Goal: Task Accomplishment & Management: Use online tool/utility

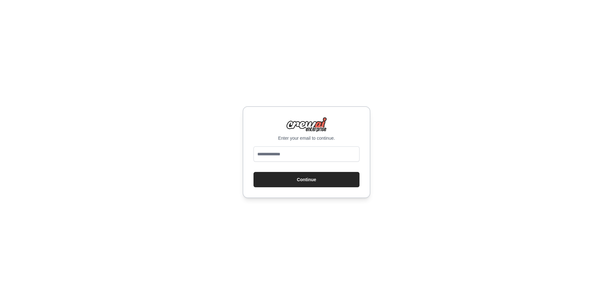
type input "**********"
click at [319, 181] on button "Continue" at bounding box center [307, 179] width 106 height 15
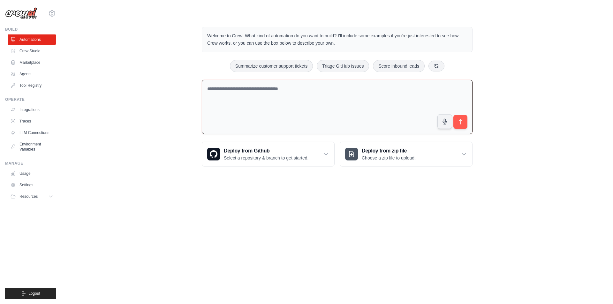
click at [277, 90] on textarea at bounding box center [337, 107] width 271 height 55
click at [26, 49] on link "Crew Studio" at bounding box center [32, 51] width 48 height 10
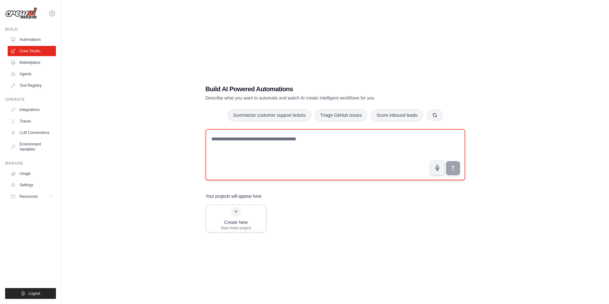
click at [252, 162] on textarea at bounding box center [334, 154] width 259 height 51
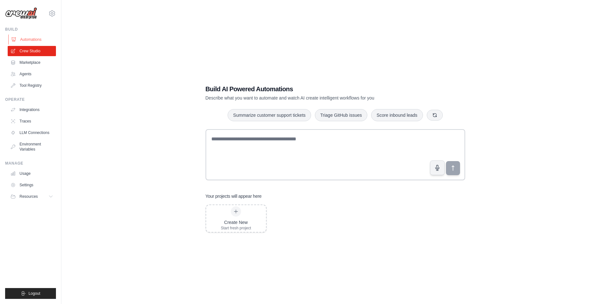
click at [16, 39] on link "Automations" at bounding box center [32, 40] width 48 height 10
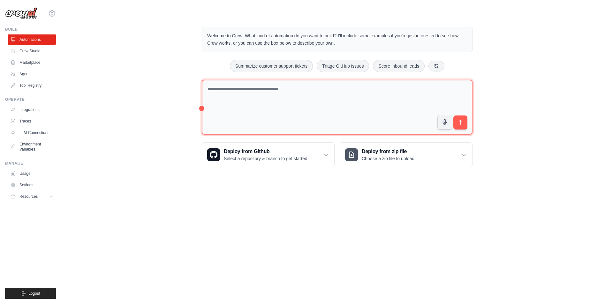
click at [233, 112] on textarea at bounding box center [337, 107] width 271 height 55
type textarea "***"
type textarea "**********"
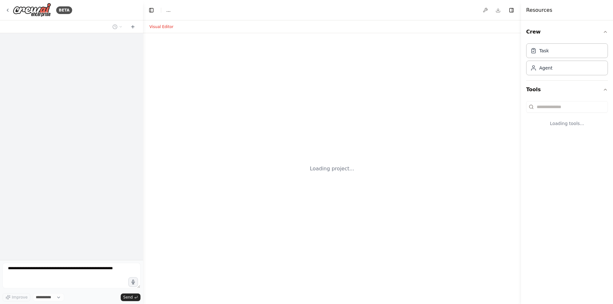
select select "****"
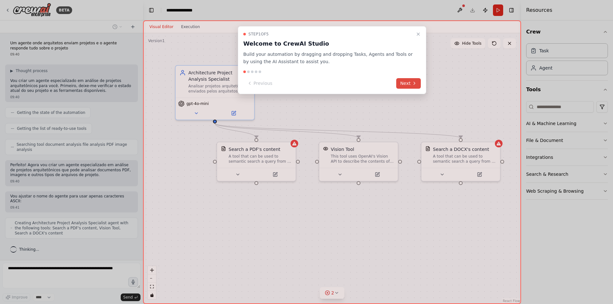
click at [405, 86] on button "Next" at bounding box center [408, 83] width 25 height 11
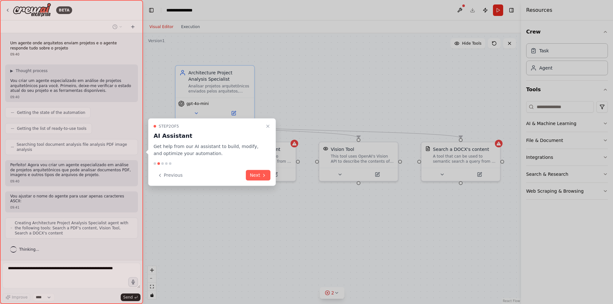
click at [265, 176] on icon at bounding box center [264, 175] width 5 height 5
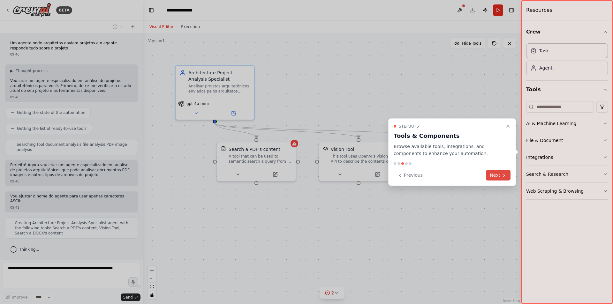
click at [497, 176] on button "Next" at bounding box center [498, 175] width 25 height 11
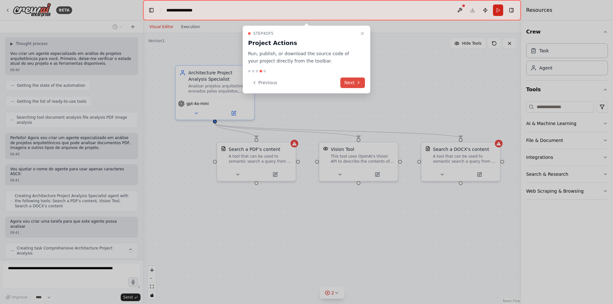
click at [360, 86] on button "Next" at bounding box center [353, 83] width 25 height 11
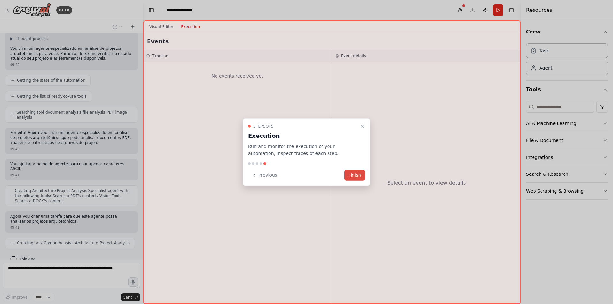
click at [358, 176] on button "Finish" at bounding box center [355, 175] width 20 height 11
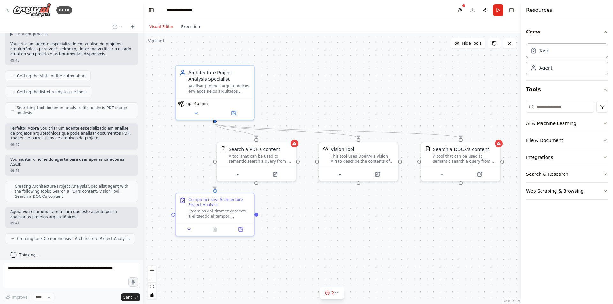
scroll to position [69, 0]
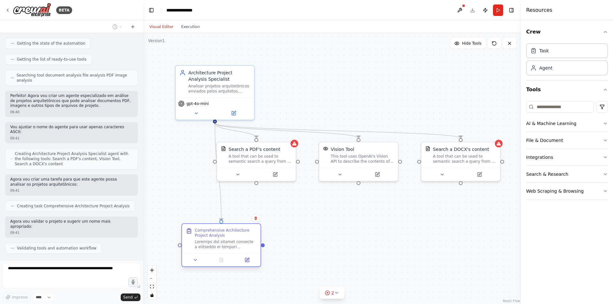
drag, startPoint x: 206, startPoint y: 212, endPoint x: 213, endPoint y: 244, distance: 33.2
click at [213, 244] on div at bounding box center [226, 245] width 62 height 10
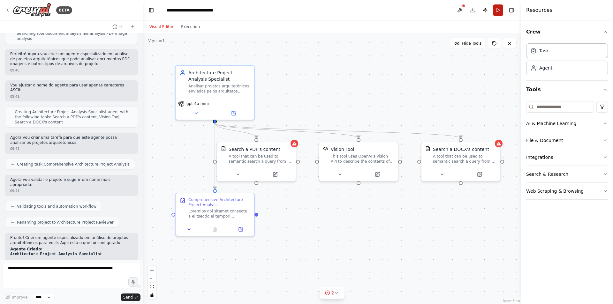
click at [497, 9] on button "Run" at bounding box center [498, 10] width 10 height 12
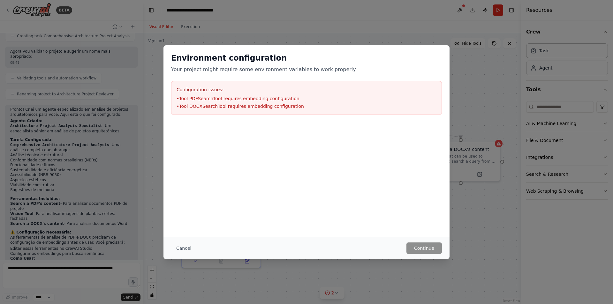
click at [475, 66] on div "Environment configuration Your project might require some environment variables…" at bounding box center [306, 152] width 613 height 304
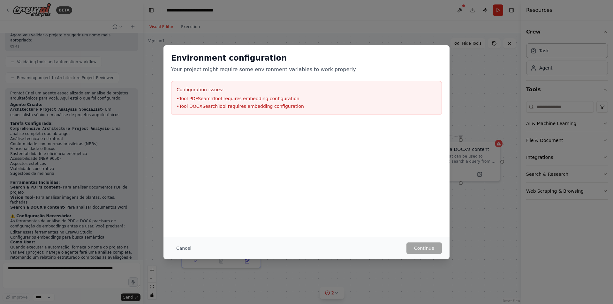
scroll to position [261, 0]
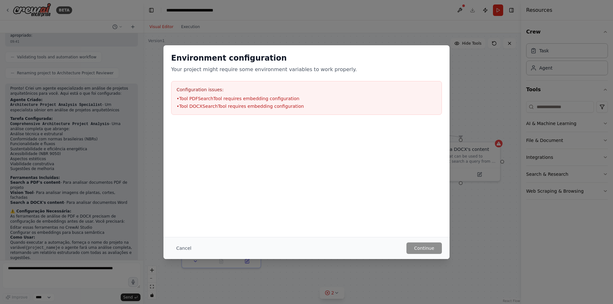
click at [470, 80] on div "Environment configuration Your project might require some environment variables…" at bounding box center [306, 152] width 613 height 304
drag, startPoint x: 202, startPoint y: 53, endPoint x: 277, endPoint y: 56, distance: 74.8
click at [277, 56] on h2 "Environment configuration" at bounding box center [306, 58] width 271 height 10
click at [180, 249] on button "Cancel" at bounding box center [183, 249] width 25 height 12
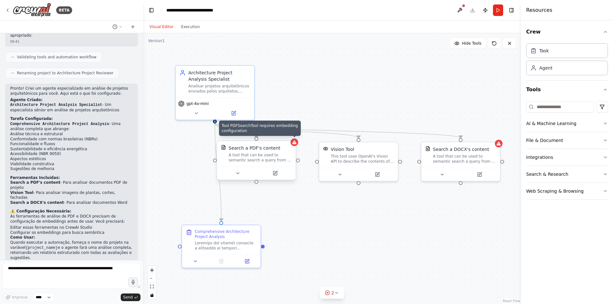
click at [295, 143] on icon at bounding box center [294, 143] width 4 height 4
click at [275, 162] on div "A tool that can be used to semantic search a query from a PDF's content." at bounding box center [260, 158] width 63 height 10
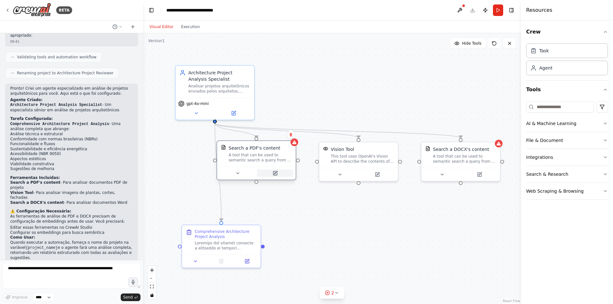
click at [275, 175] on icon at bounding box center [275, 174] width 4 height 4
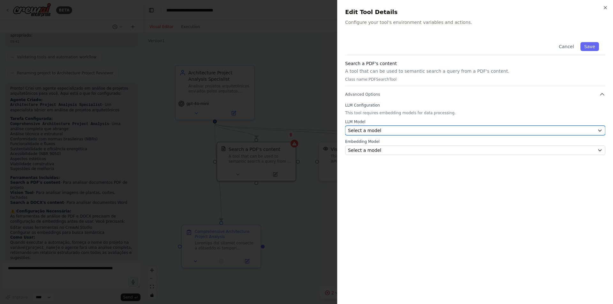
click at [408, 130] on div "Select a model" at bounding box center [471, 130] width 247 height 6
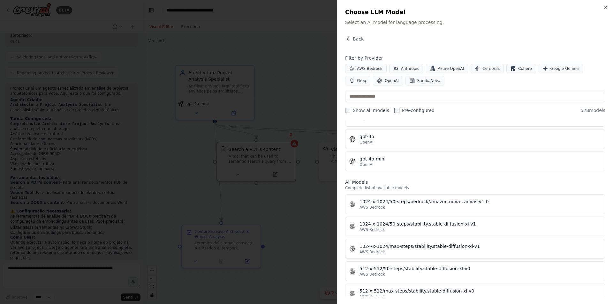
scroll to position [128, 0]
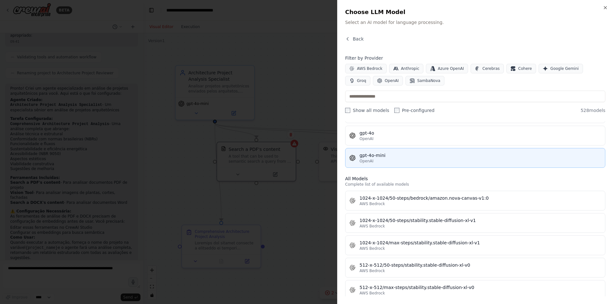
click at [405, 162] on div "OpenAI" at bounding box center [481, 161] width 242 height 5
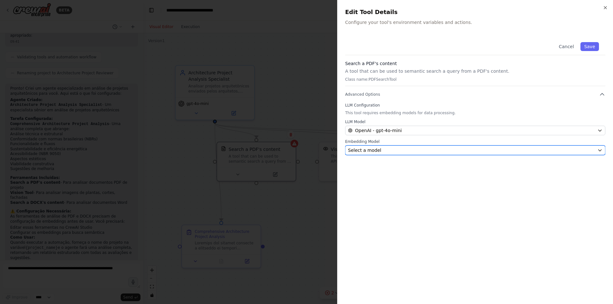
click at [383, 151] on div "Select a model" at bounding box center [471, 150] width 247 height 6
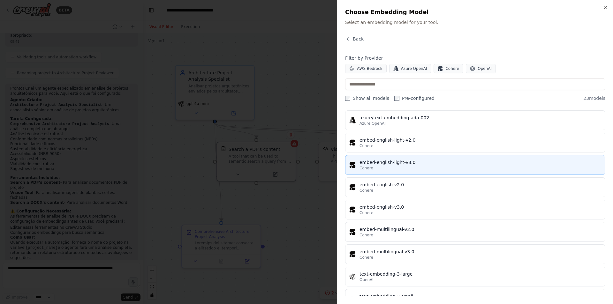
scroll to position [350, 0]
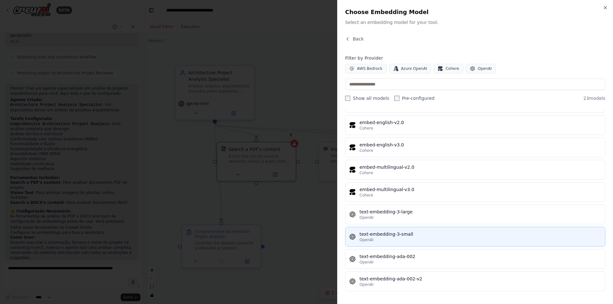
click at [389, 238] on div "OpenAI" at bounding box center [481, 240] width 242 height 5
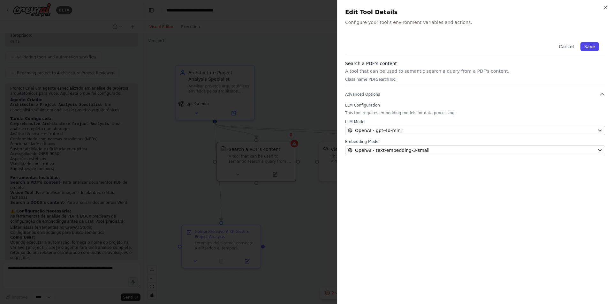
click at [587, 46] on button "Save" at bounding box center [590, 46] width 19 height 9
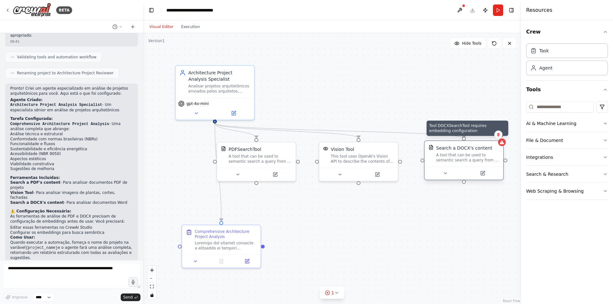
click at [502, 143] on icon at bounding box center [502, 142] width 5 height 5
click at [504, 143] on icon at bounding box center [502, 142] width 5 height 5
click at [484, 173] on icon at bounding box center [483, 172] width 3 height 3
click at [483, 171] on icon at bounding box center [483, 173] width 5 height 5
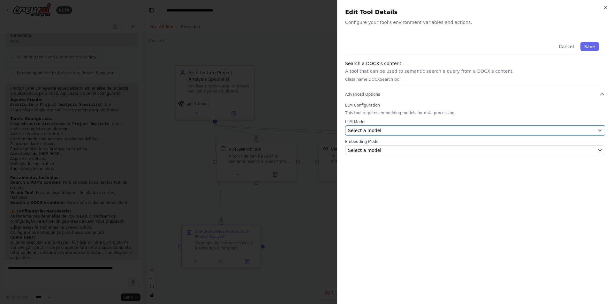
click at [388, 128] on div "Select a model" at bounding box center [471, 130] width 247 height 6
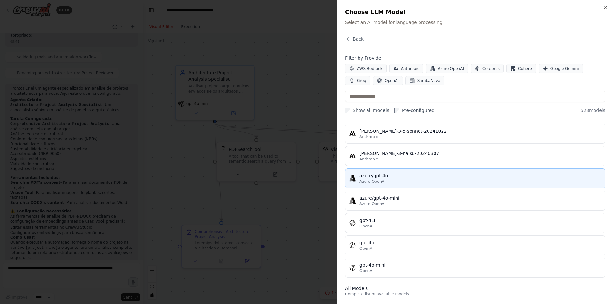
scroll to position [96, 0]
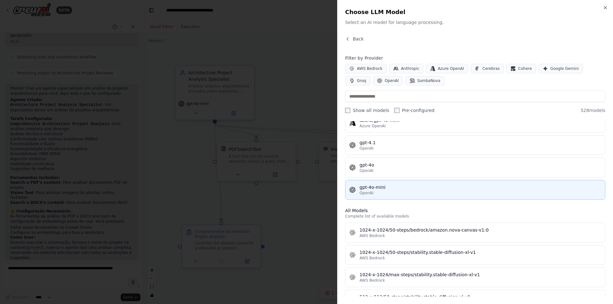
click at [383, 186] on div "gpt-4o-mini" at bounding box center [481, 187] width 242 height 6
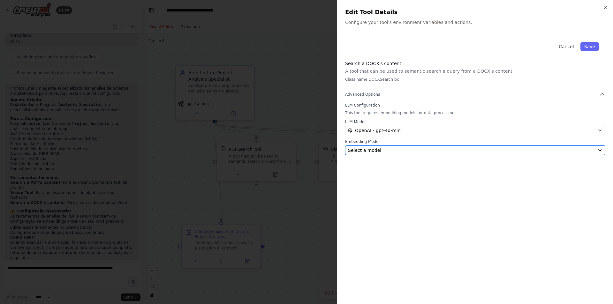
click at [370, 151] on span "Select a model" at bounding box center [364, 150] width 33 height 6
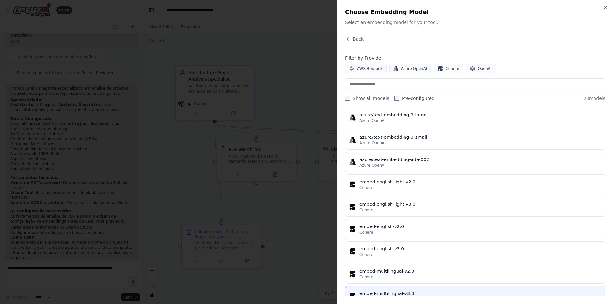
scroll to position [350, 0]
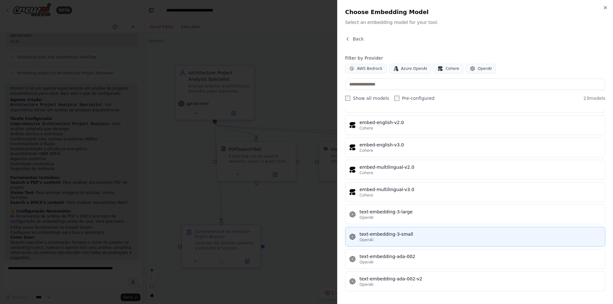
click at [394, 233] on div "text-embedding-3-small" at bounding box center [481, 234] width 242 height 6
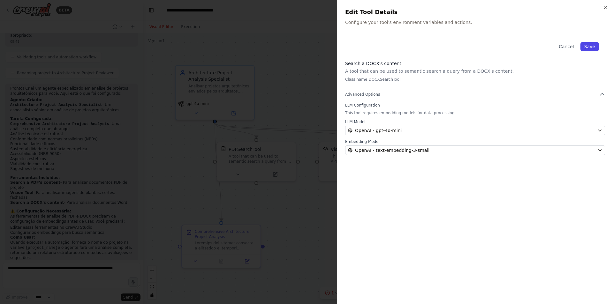
click at [594, 45] on button "Save" at bounding box center [590, 46] width 19 height 9
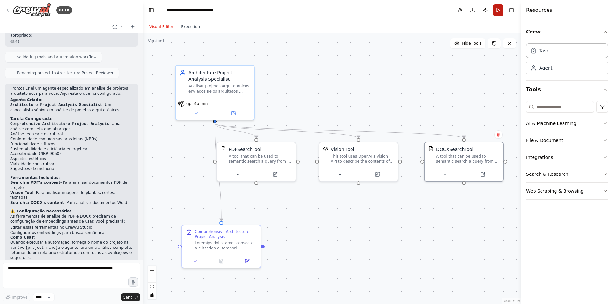
click at [498, 8] on button "Run" at bounding box center [498, 10] width 10 height 12
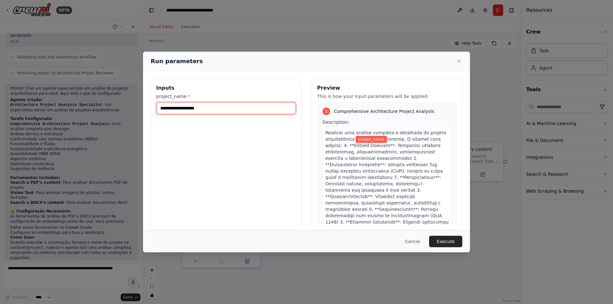
click at [197, 110] on input "project_name *" at bounding box center [226, 108] width 140 height 12
type input "*********"
click at [440, 237] on button "Execute" at bounding box center [445, 242] width 33 height 12
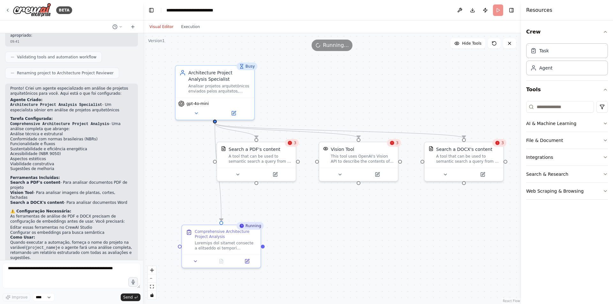
click at [291, 143] on icon at bounding box center [290, 143] width 4 height 4
click at [291, 145] on icon at bounding box center [290, 143] width 4 height 4
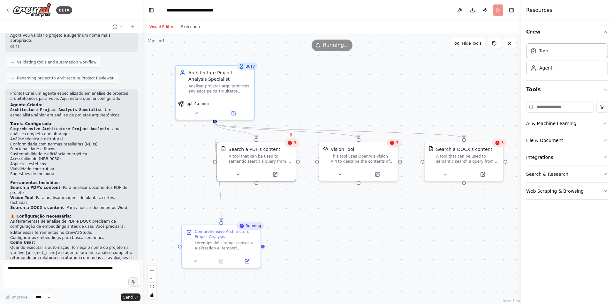
scroll to position [261, 0]
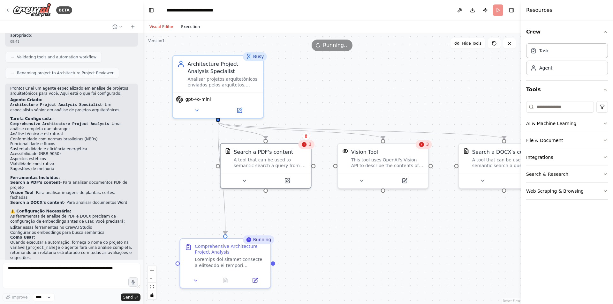
click at [183, 27] on button "Execution" at bounding box center [190, 27] width 27 height 8
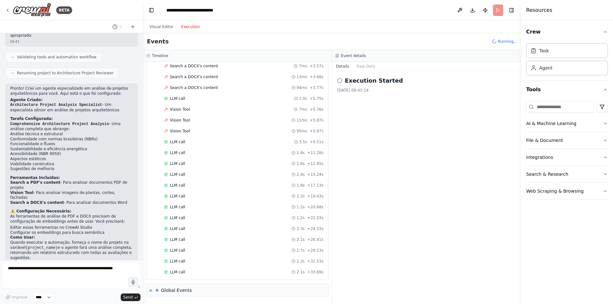
scroll to position [111, 0]
click at [340, 81] on icon at bounding box center [339, 80] width 5 height 5
click at [163, 26] on button "Visual Editor" at bounding box center [162, 27] width 32 height 8
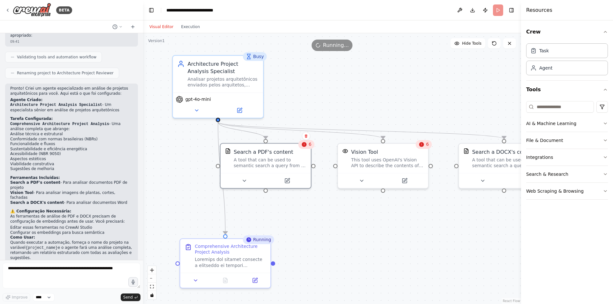
click at [307, 146] on icon at bounding box center [304, 144] width 5 height 5
click at [601, 139] on button "File & Document" at bounding box center [568, 140] width 82 height 17
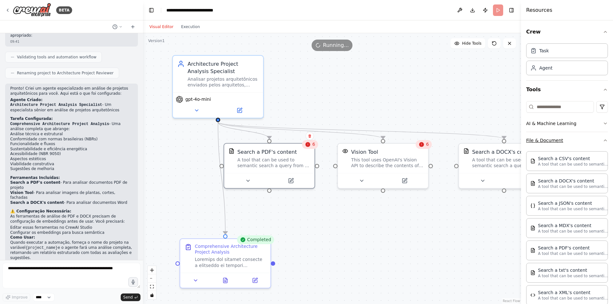
click at [603, 139] on icon "button" at bounding box center [605, 140] width 5 height 5
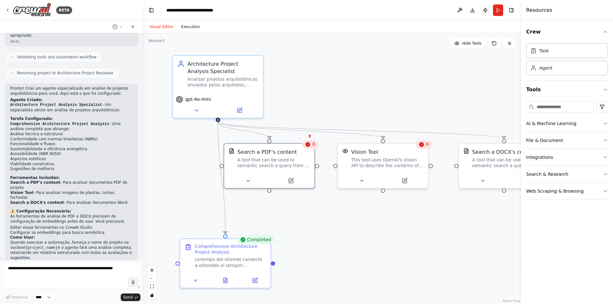
click at [183, 27] on button "Execution" at bounding box center [190, 27] width 27 height 8
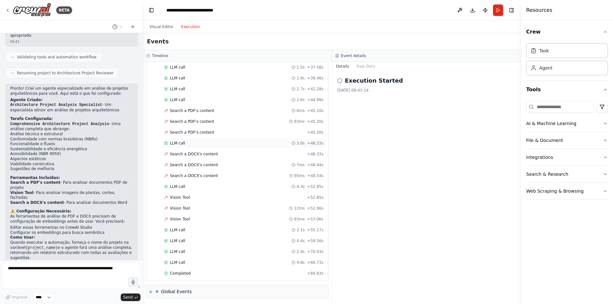
scroll to position [328, 0]
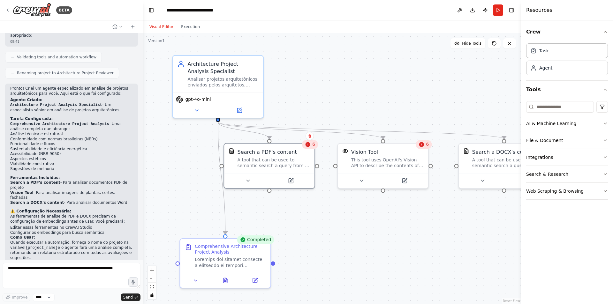
click at [165, 27] on button "Visual Editor" at bounding box center [162, 27] width 32 height 8
click at [311, 145] on icon at bounding box center [308, 144] width 5 height 5
click at [311, 147] on icon at bounding box center [308, 145] width 6 height 6
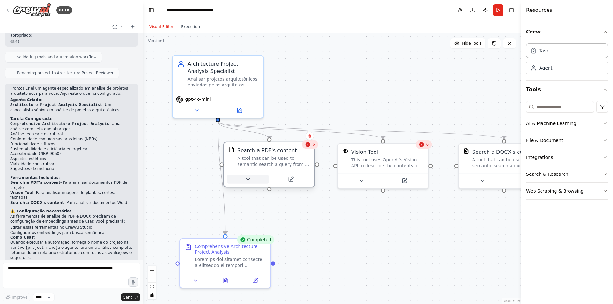
click at [248, 183] on button at bounding box center [248, 179] width 42 height 9
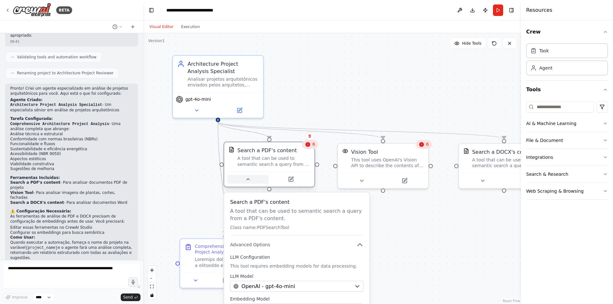
click at [247, 180] on icon at bounding box center [248, 180] width 3 height 2
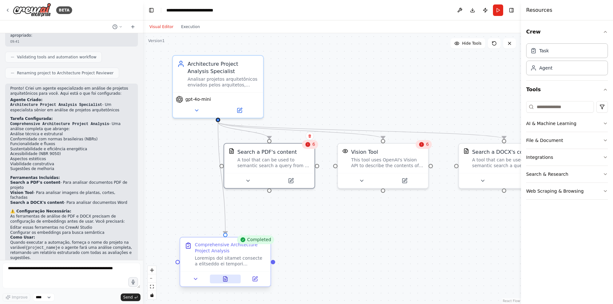
click at [228, 280] on icon at bounding box center [226, 279] width 6 height 6
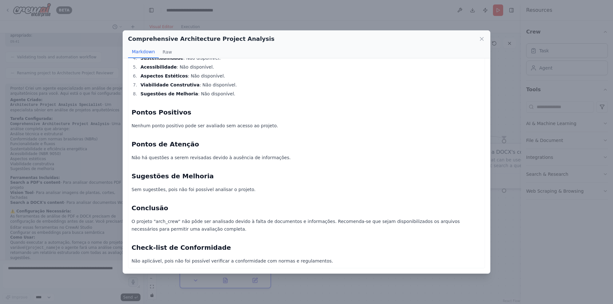
scroll to position [0, 0]
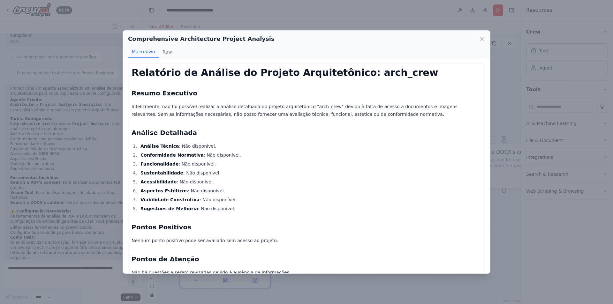
click at [203, 110] on p "Infelizmente, não foi possível realizar a análise detalhada do projeto arquitet…" at bounding box center [307, 110] width 350 height 15
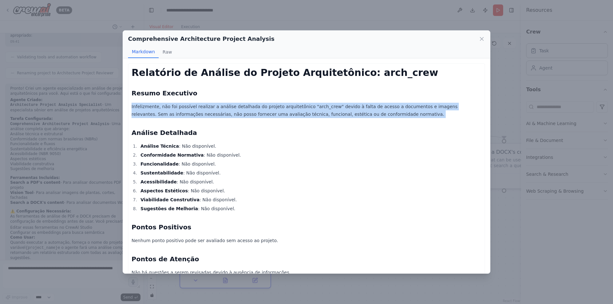
click at [203, 110] on p "Infelizmente, não foi possível realizar a análise detalhada do projeto arquitet…" at bounding box center [307, 110] width 350 height 15
click at [282, 113] on p "Infelizmente, não foi possível realizar a análise detalhada do projeto arquitet…" at bounding box center [307, 110] width 350 height 15
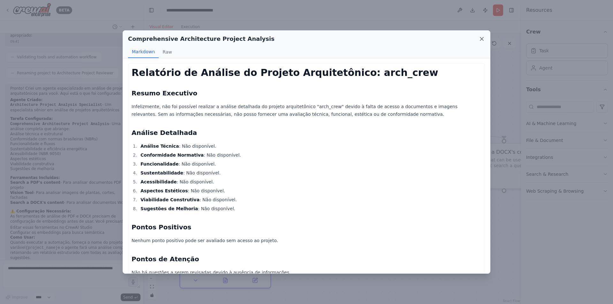
click at [480, 38] on icon at bounding box center [482, 39] width 6 height 6
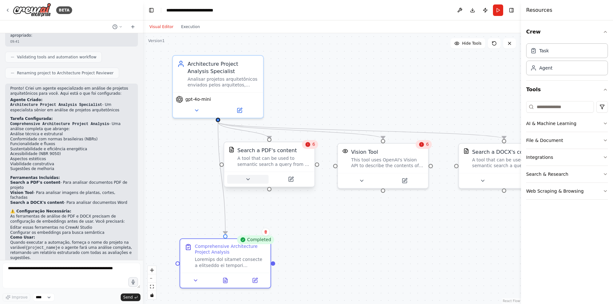
click at [251, 181] on button at bounding box center [248, 179] width 42 height 9
click at [246, 179] on icon at bounding box center [248, 180] width 6 height 6
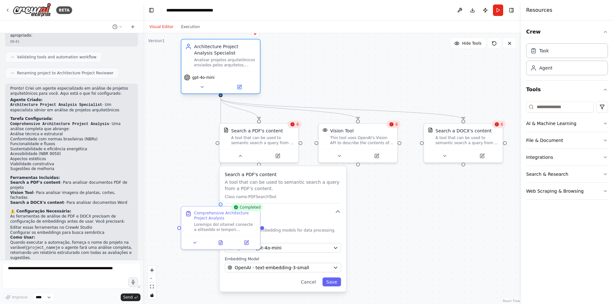
drag, startPoint x: 233, startPoint y: 61, endPoint x: 227, endPoint y: 57, distance: 6.8
click at [227, 57] on div "Architecture Project Analysis Specialist [PERSON_NAME] projetos arquitetônicos …" at bounding box center [225, 55] width 62 height 24
click at [277, 154] on icon at bounding box center [278, 155] width 4 height 4
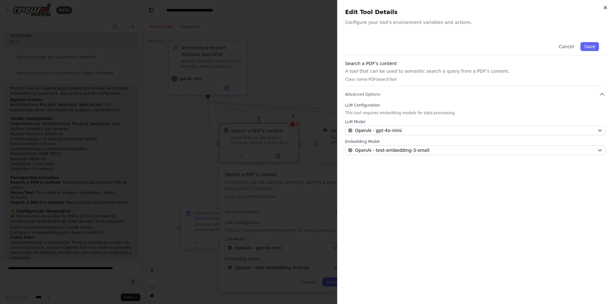
click at [604, 5] on icon "button" at bounding box center [605, 7] width 5 height 5
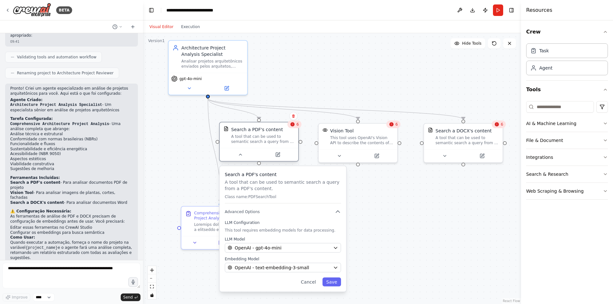
click at [227, 133] on div "Search a PDF's content A tool that can be used to semantic search a query from …" at bounding box center [259, 136] width 71 height 18
click at [552, 50] on div "Task" at bounding box center [568, 50] width 82 height 15
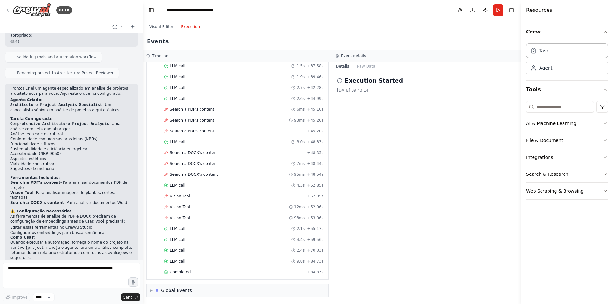
click at [191, 27] on button "Execution" at bounding box center [190, 27] width 27 height 8
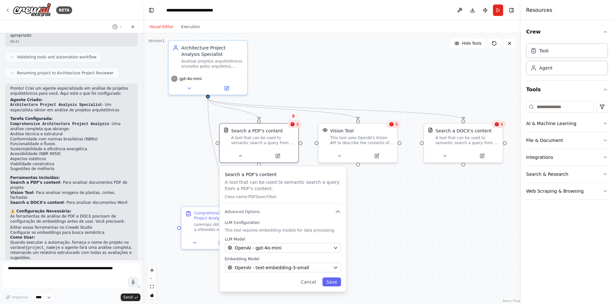
click at [158, 28] on button "Visual Editor" at bounding box center [162, 27] width 32 height 8
click at [401, 222] on div ".deletable-edge-delete-btn { width: 20px; height: 20px; border: 0px solid #ffff…" at bounding box center [332, 168] width 378 height 271
click at [389, 213] on div ".deletable-edge-delete-btn { width: 20px; height: 20px; border: 0px solid #ffff…" at bounding box center [332, 168] width 378 height 271
click at [195, 171] on div ".deletable-edge-delete-btn { width: 20px; height: 20px; border: 0px solid #ffff…" at bounding box center [332, 168] width 378 height 271
click at [438, 79] on div ".deletable-edge-delete-btn { width: 20px; height: 20px; border: 0px solid #ffff…" at bounding box center [332, 168] width 378 height 271
